Goal: Task Accomplishment & Management: Complete application form

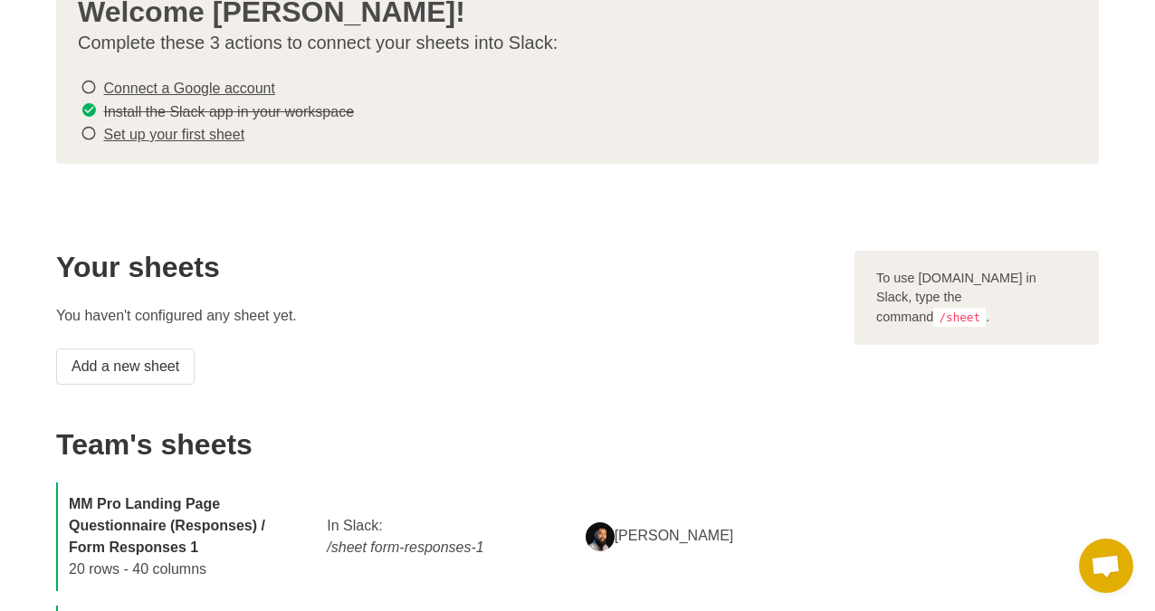
scroll to position [107, 0]
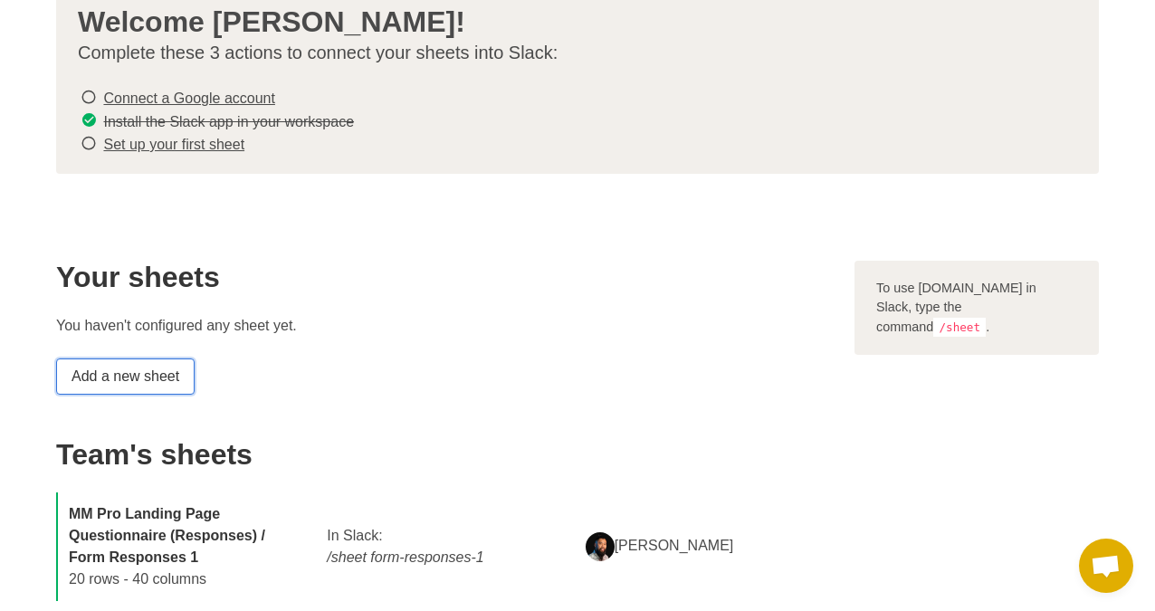
click at [107, 378] on link "Add a new sheet" at bounding box center [125, 376] width 139 height 36
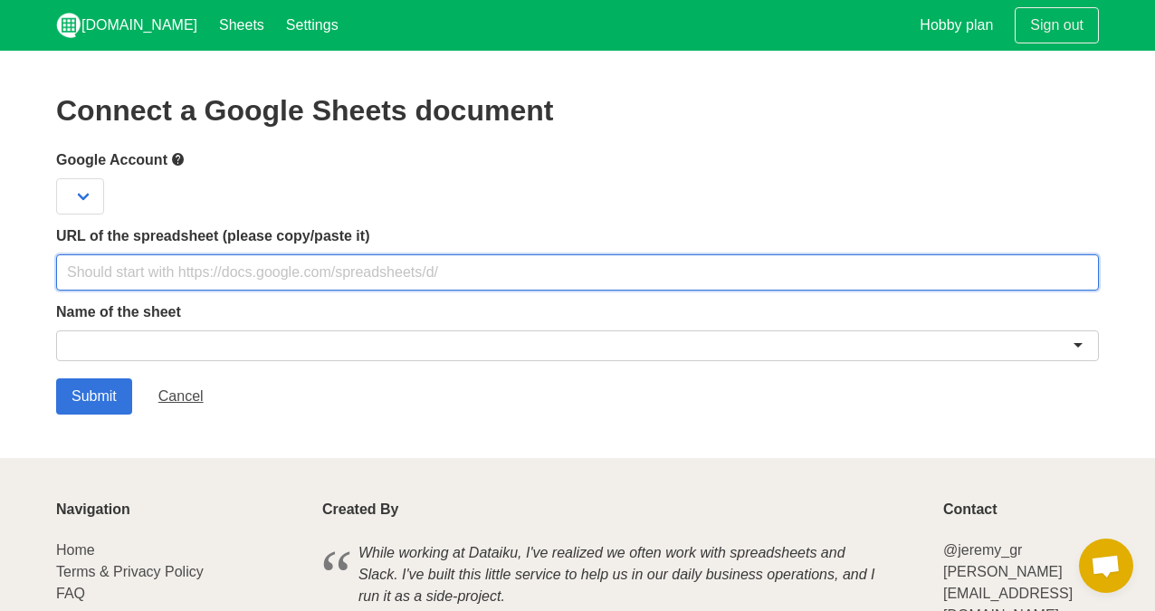
click at [92, 276] on input "text" at bounding box center [577, 272] width 1043 height 36
paste input "https://docs.google.com/spreadsheets/d/1_qGOrKVIAo0lAVR6FB0Wvgm7x91XIlzL2rdtqAf…"
type input "https://docs.google.com/spreadsheets/d/1_qGOrKVIAo0lAVR6FB0Wvgm7x91XIlzL2rdtqAf…"
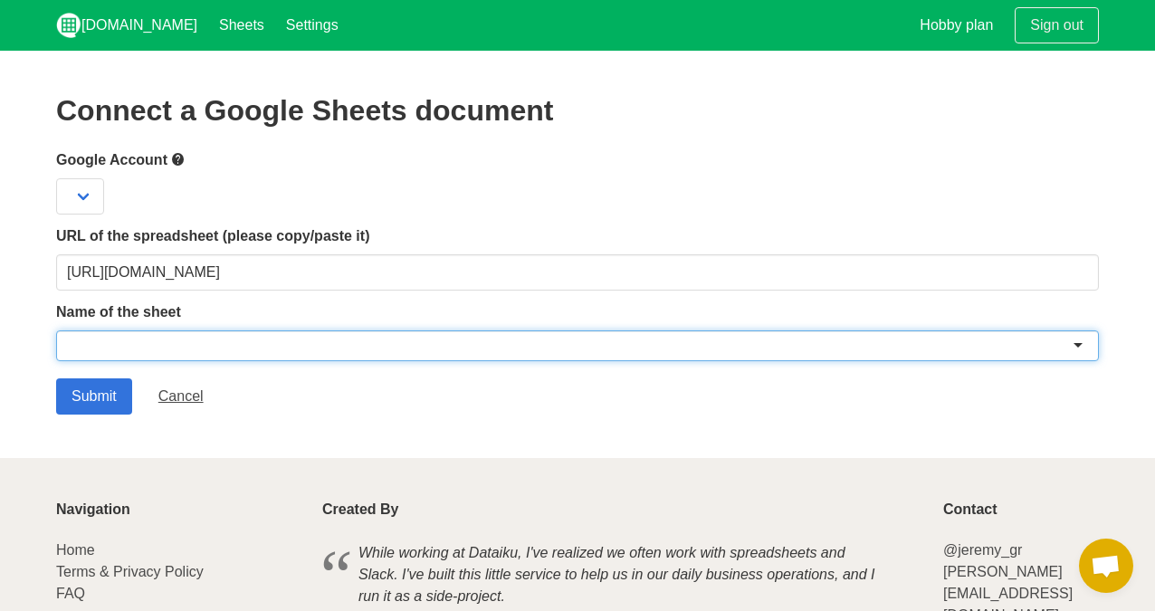
click at [145, 348] on div at bounding box center [577, 345] width 1043 height 31
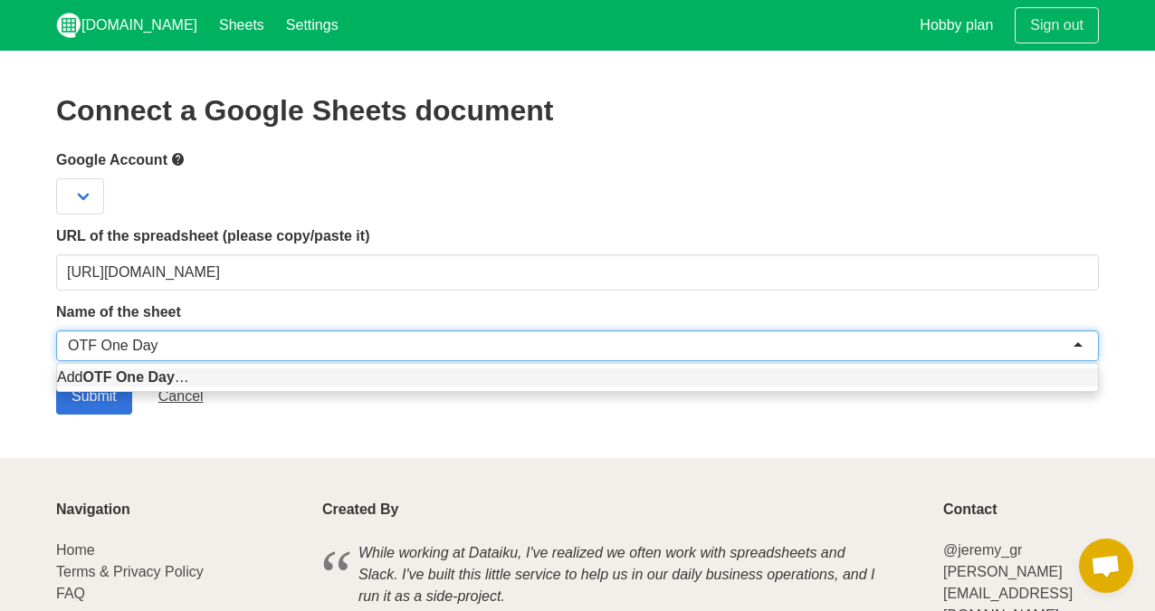
type input "OTF One Day"
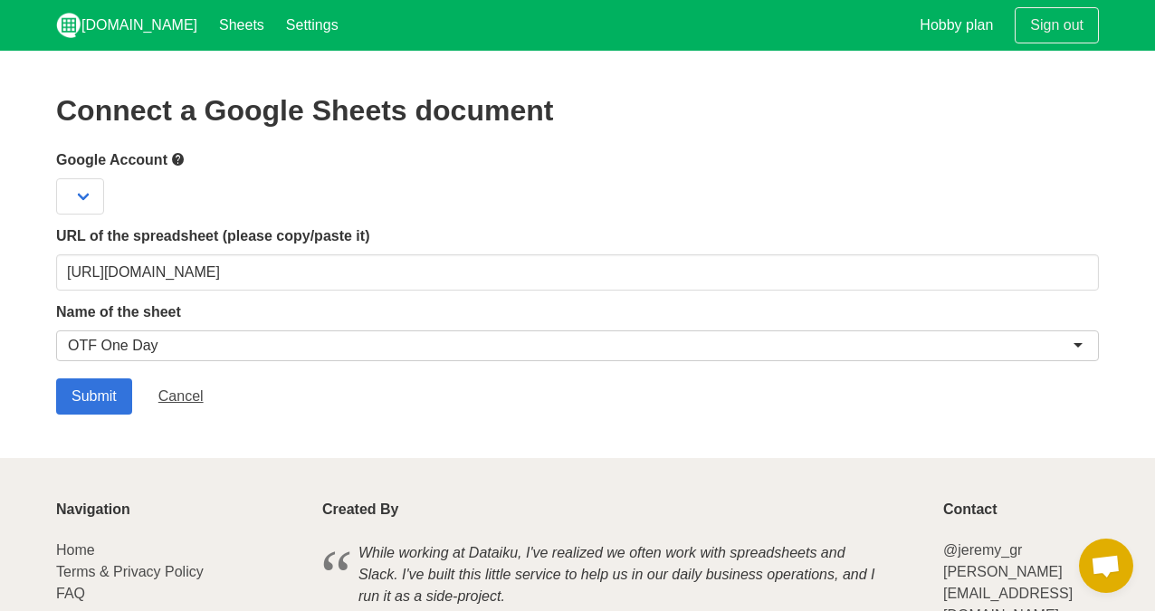
click at [295, 398] on div "Submit Cancel" at bounding box center [577, 396] width 1043 height 36
click at [92, 392] on input "Submit" at bounding box center [94, 396] width 76 height 36
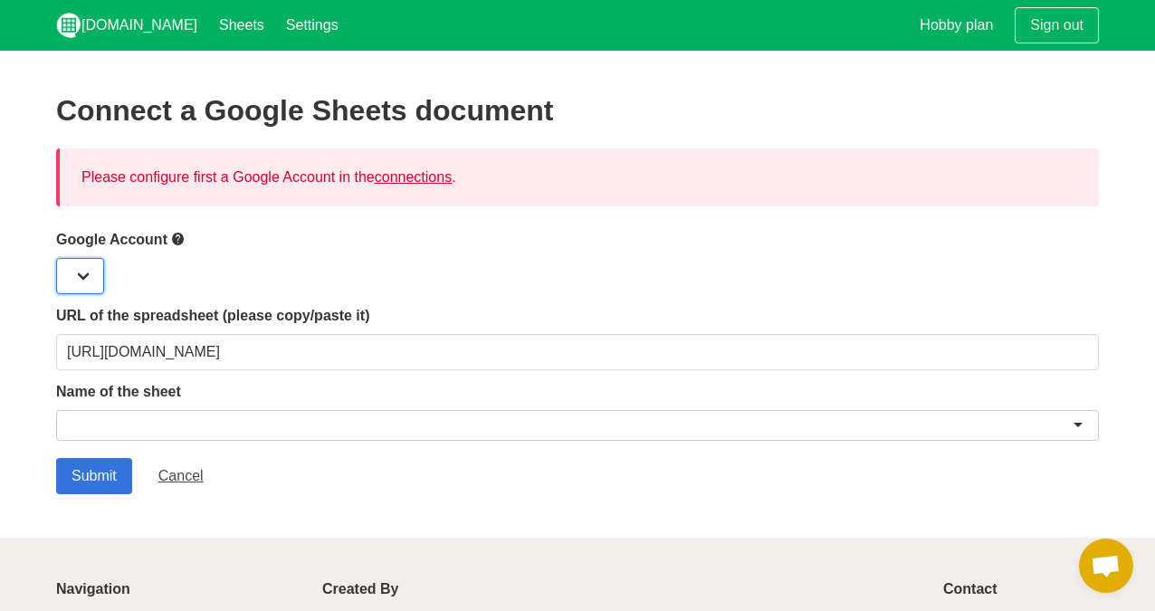
click at [81, 262] on select at bounding box center [80, 276] width 48 height 36
click at [86, 271] on select at bounding box center [80, 276] width 48 height 36
click at [82, 276] on select at bounding box center [80, 276] width 48 height 36
click at [427, 179] on link "connections" at bounding box center [413, 176] width 77 height 15
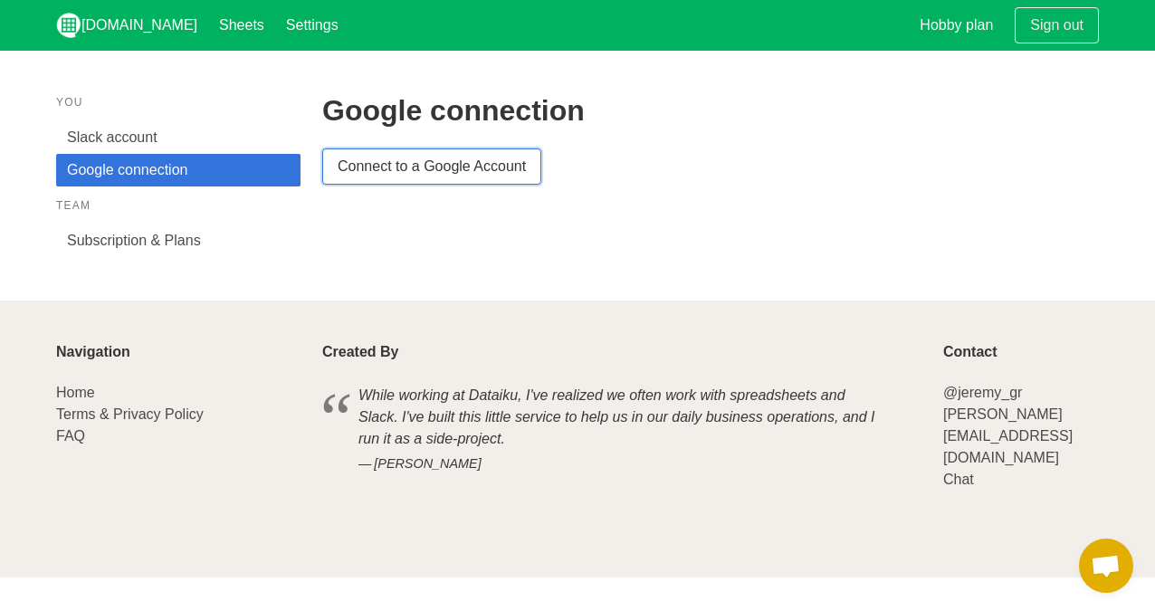
click at [391, 177] on link "Connect to a Google Account" at bounding box center [431, 166] width 219 height 36
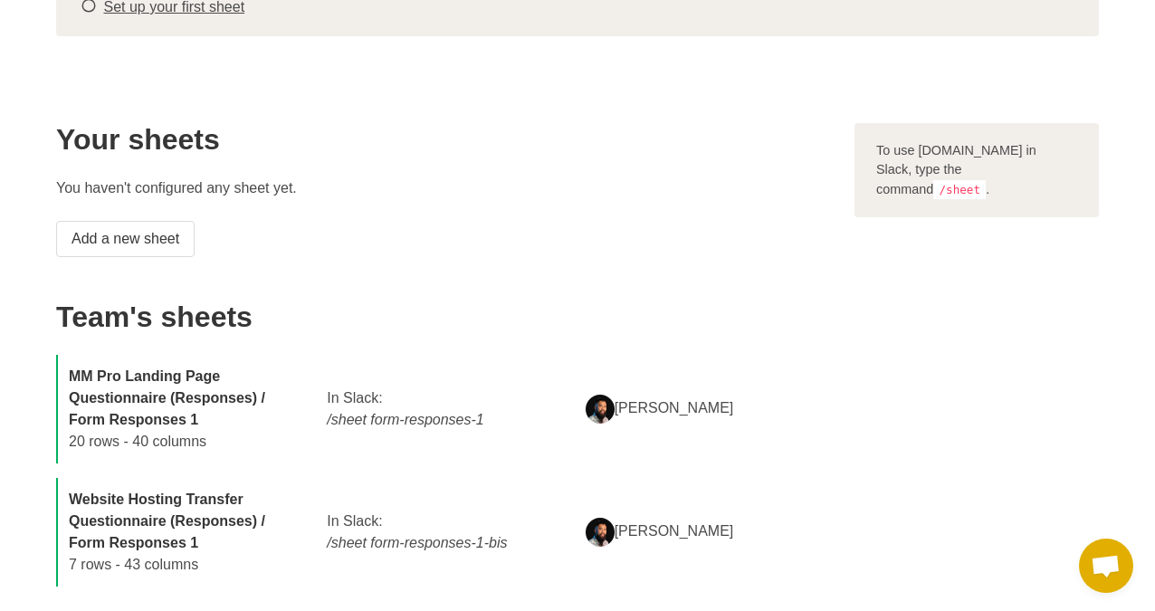
scroll to position [192, 0]
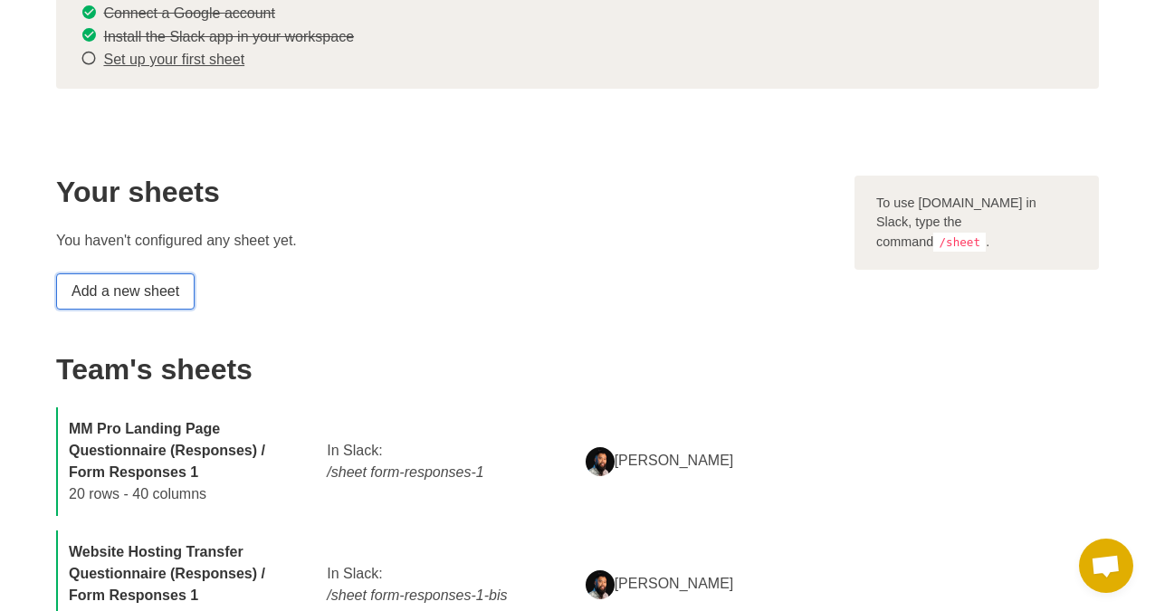
click at [118, 292] on link "Add a new sheet" at bounding box center [125, 291] width 139 height 36
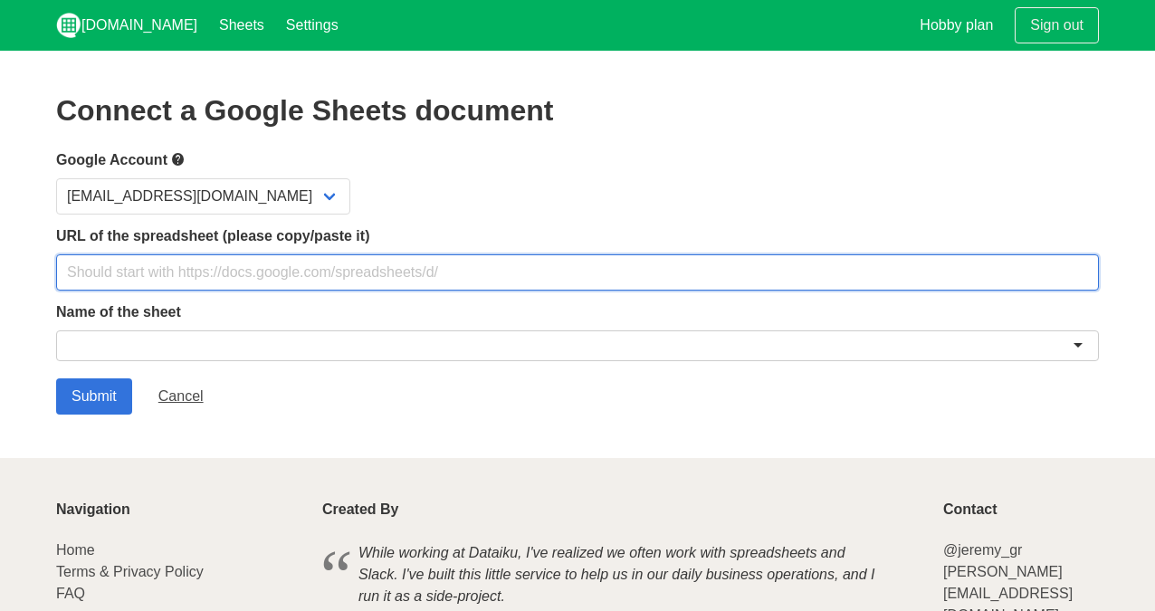
click at [126, 264] on input "text" at bounding box center [577, 272] width 1043 height 36
paste input "[URL][DOMAIN_NAME]"
type input "[URL][DOMAIN_NAME]"
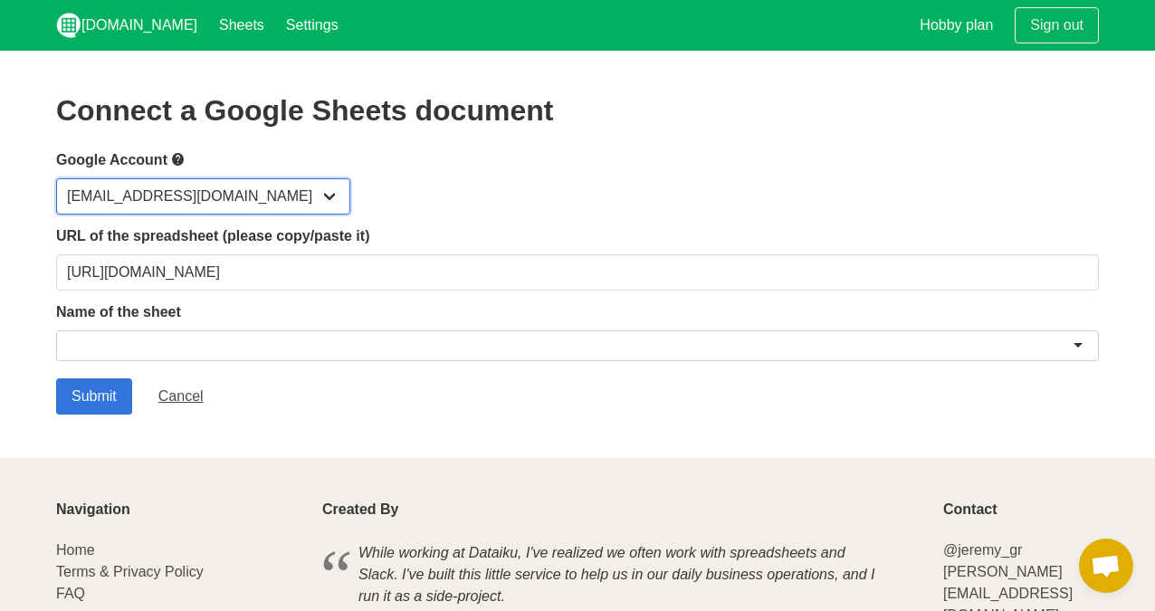
click at [183, 202] on select "[EMAIL_ADDRESS][DOMAIN_NAME]" at bounding box center [203, 196] width 294 height 36
click at [182, 351] on div at bounding box center [577, 345] width 1043 height 31
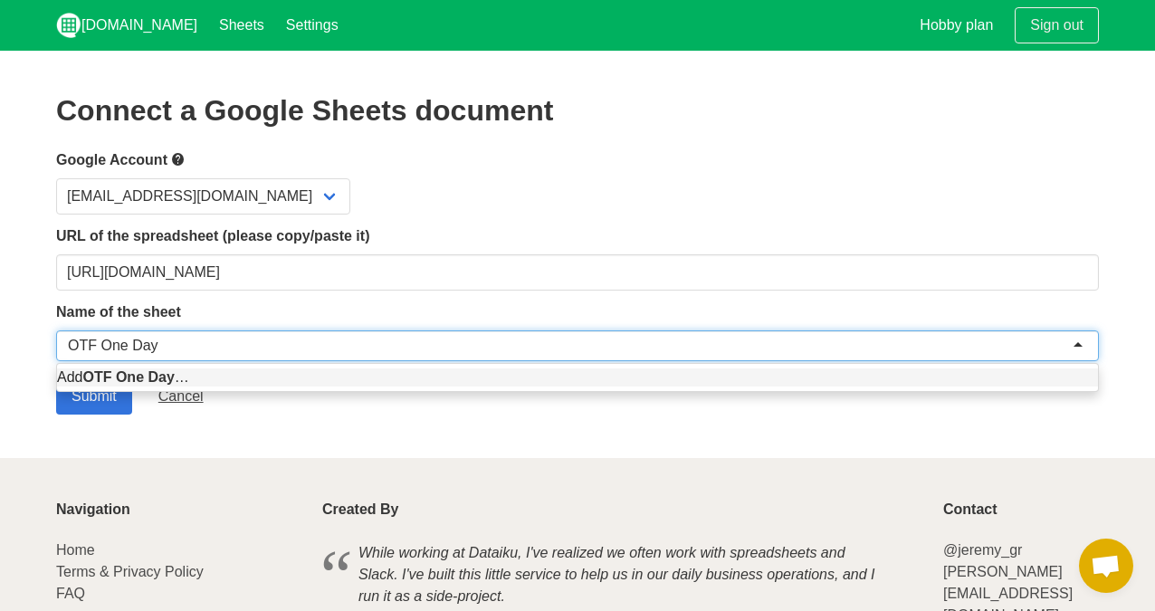
type input "OTF One Day"
click at [188, 441] on section "Connect a Google Sheets document Google Account dharmon@drivesmn.com URL of the…" at bounding box center [577, 254] width 1155 height 407
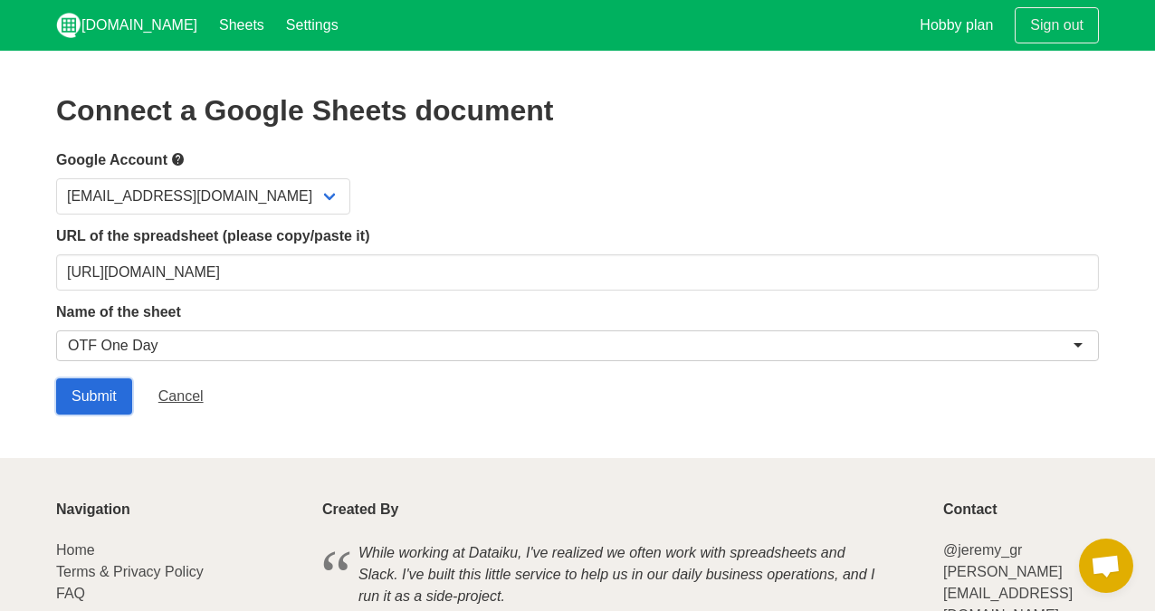
click at [74, 399] on input "Submit" at bounding box center [94, 396] width 76 height 36
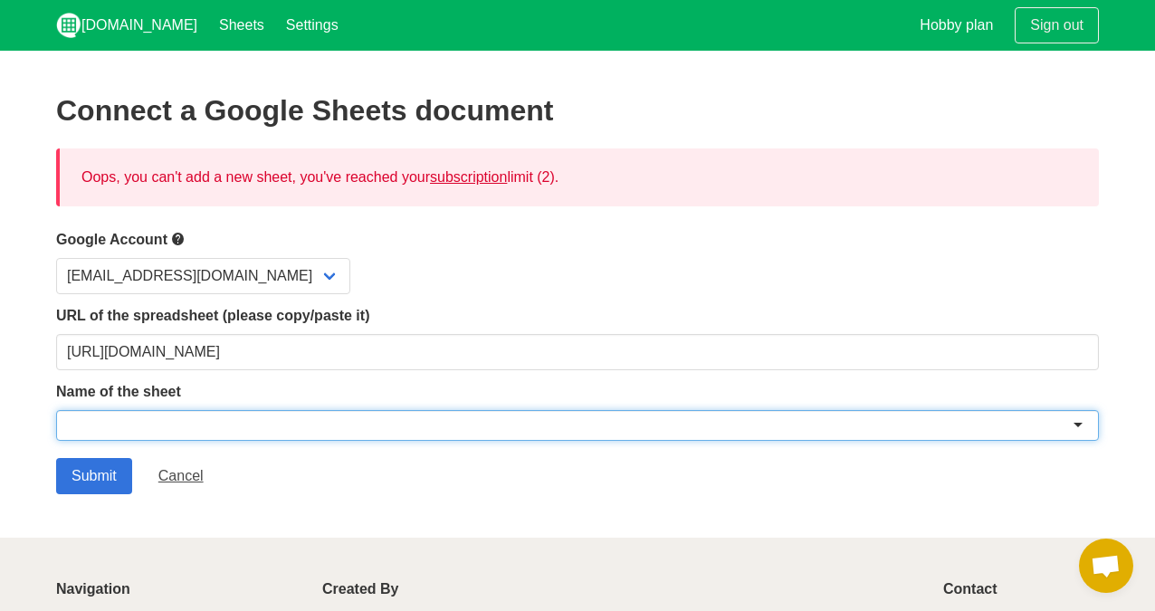
click at [90, 425] on div at bounding box center [577, 425] width 1043 height 31
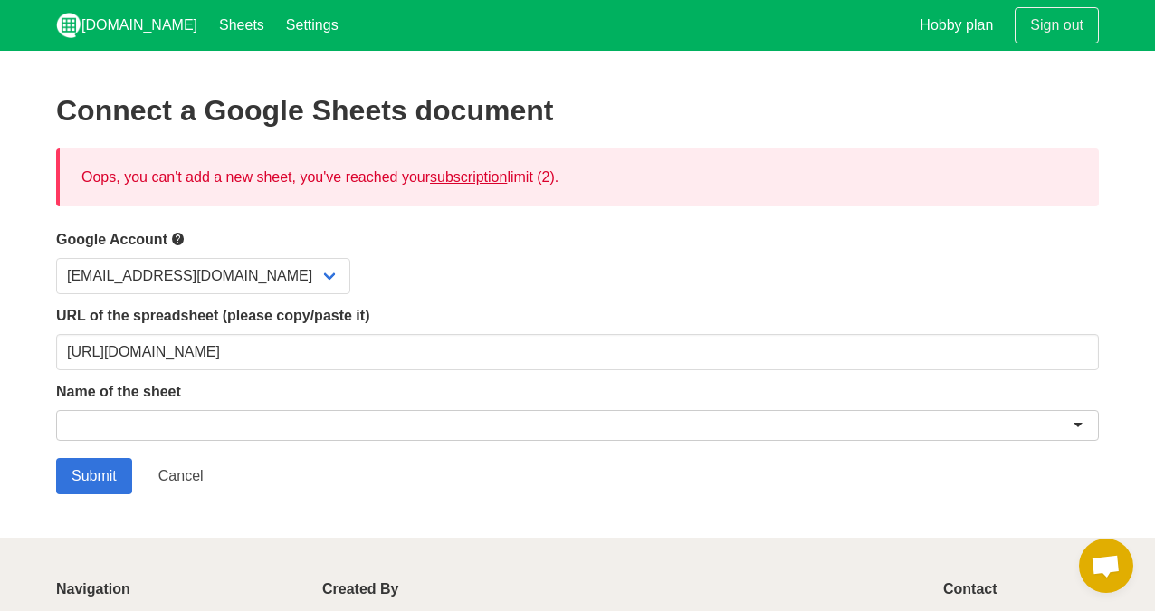
drag, startPoint x: 477, startPoint y: 172, endPoint x: 508, endPoint y: 263, distance: 95.6
click at [477, 173] on link "subscription" at bounding box center [468, 176] width 77 height 15
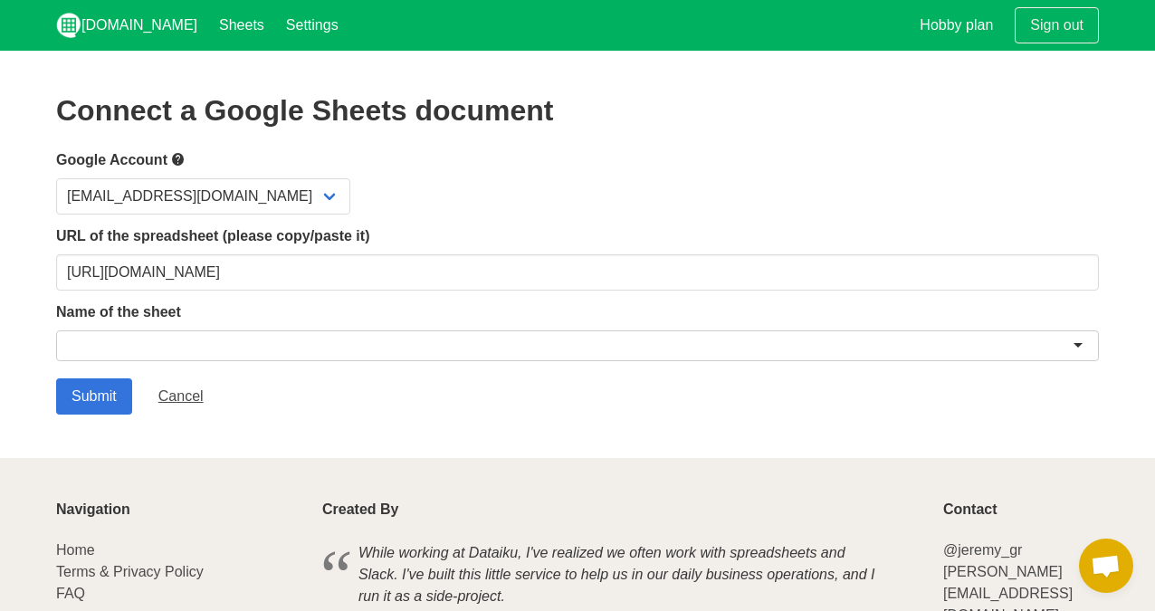
click at [178, 346] on div at bounding box center [577, 345] width 1043 height 31
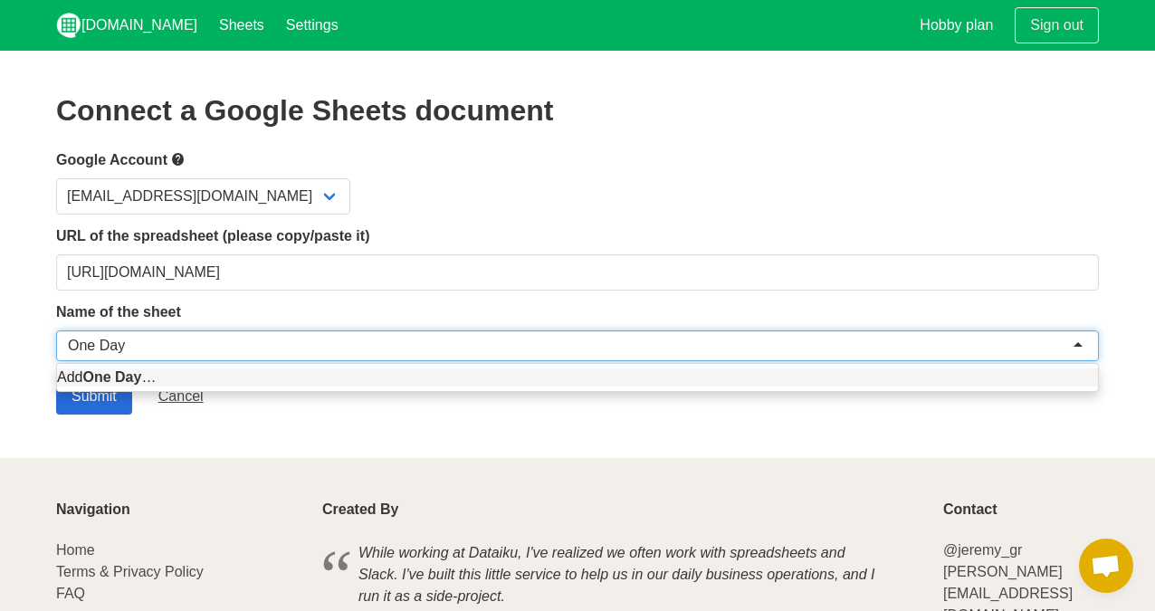
type input "One Day"
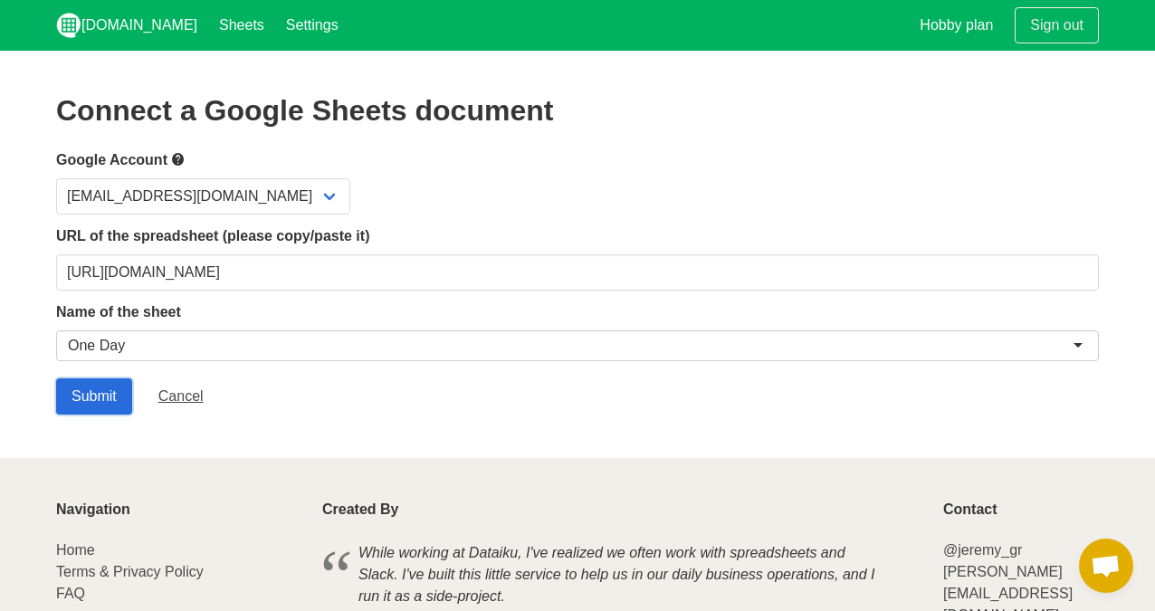
click at [107, 406] on input "Submit" at bounding box center [94, 396] width 76 height 36
